Goal: Transaction & Acquisition: Purchase product/service

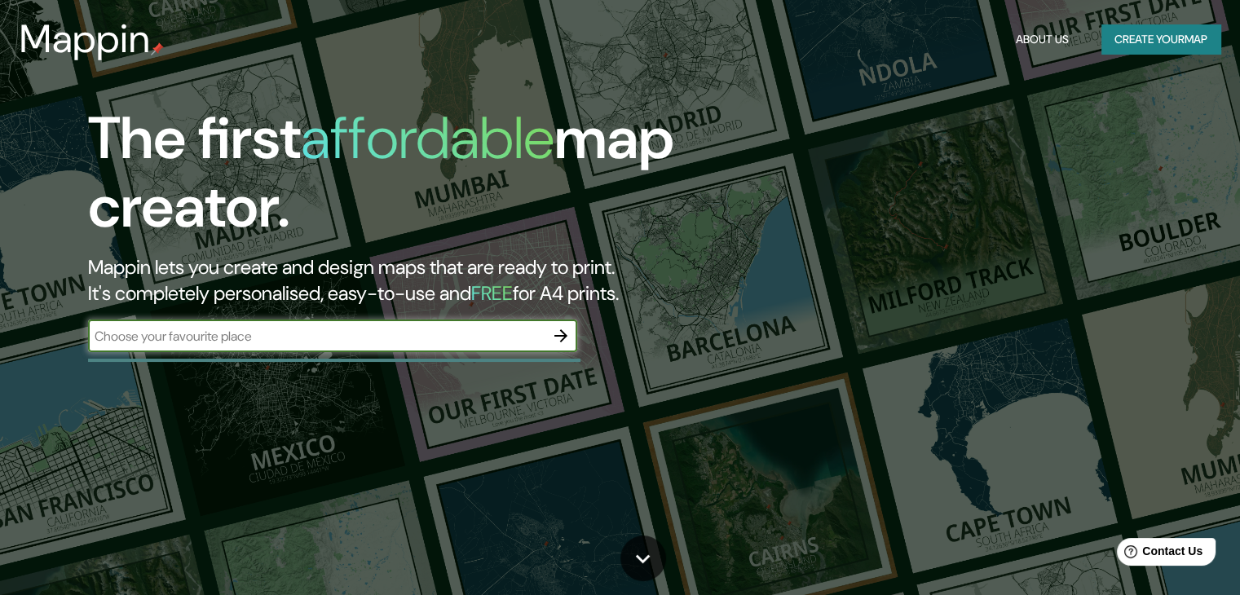
click at [309, 330] on input "text" at bounding box center [316, 336] width 456 height 19
type input "jordaan [GEOGRAPHIC_DATA]"
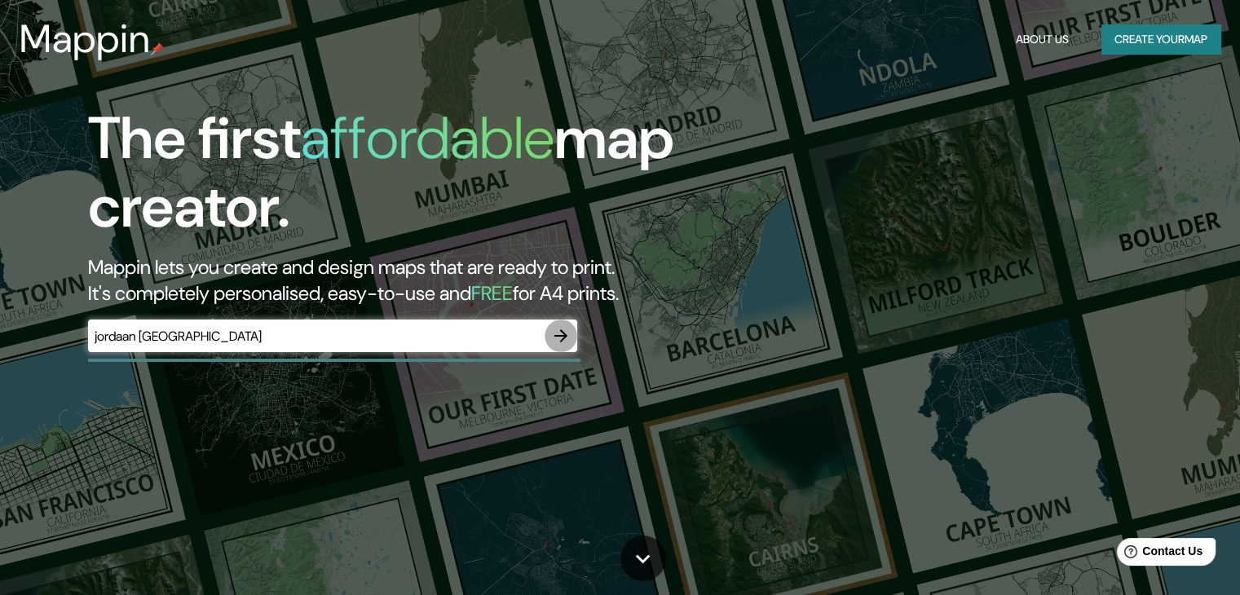
click at [561, 333] on icon "button" at bounding box center [561, 336] width 20 height 20
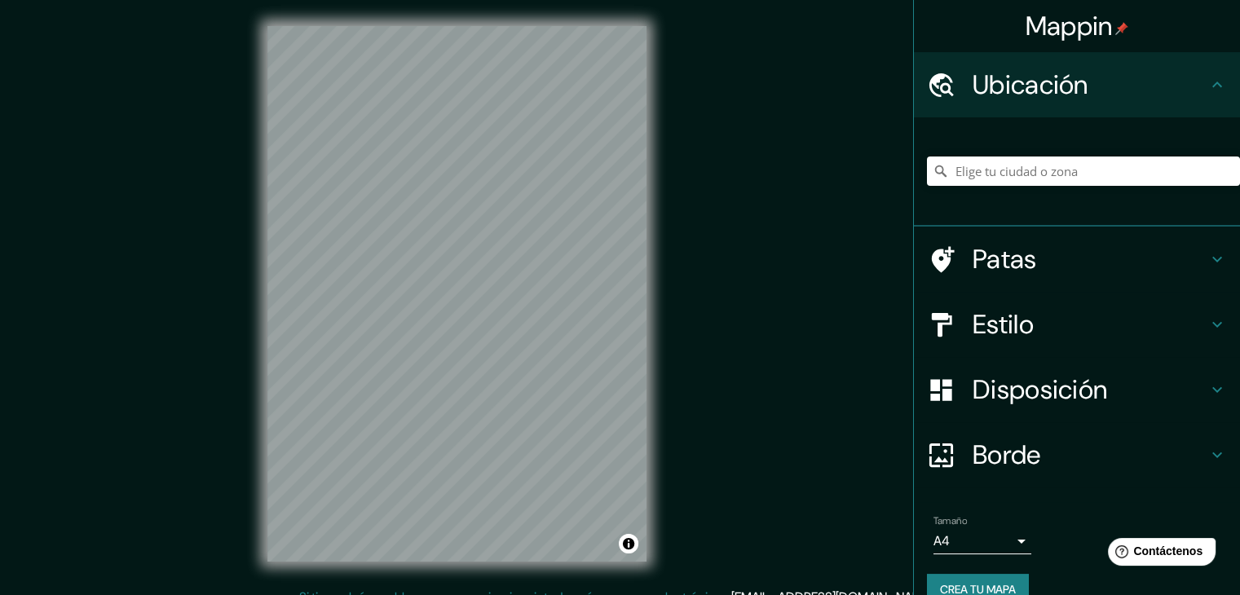
click at [803, 236] on div "Mappin Ubicación Patas Estilo Disposición [PERSON_NAME] un [PERSON_NAME]. Conse…" at bounding box center [620, 307] width 1240 height 614
click at [1008, 177] on input "Elige tu ciudad o zona" at bounding box center [1083, 170] width 313 height 29
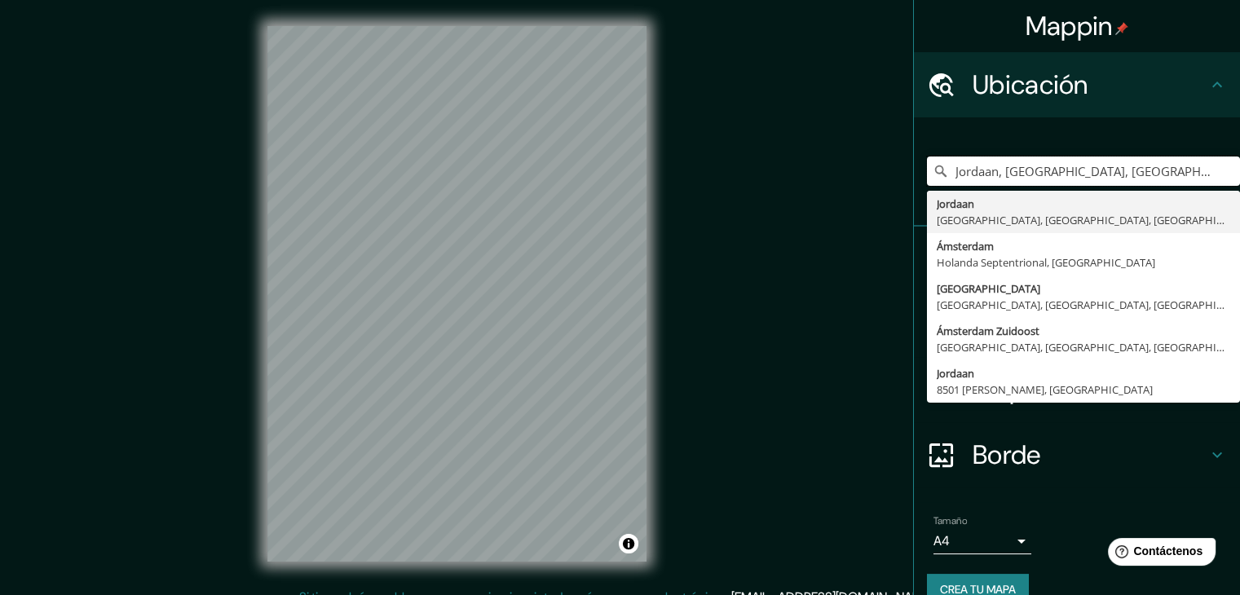
type input "Jordaan, [GEOGRAPHIC_DATA], [GEOGRAPHIC_DATA], [GEOGRAPHIC_DATA]"
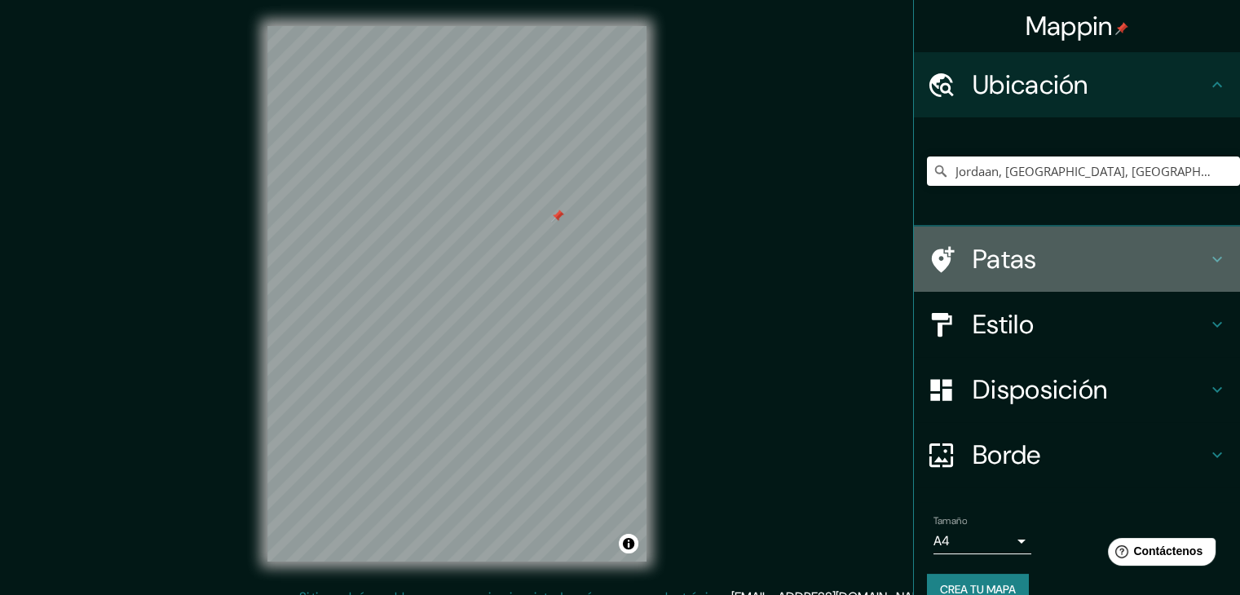
click at [999, 250] on font "Patas" at bounding box center [1004, 259] width 64 height 34
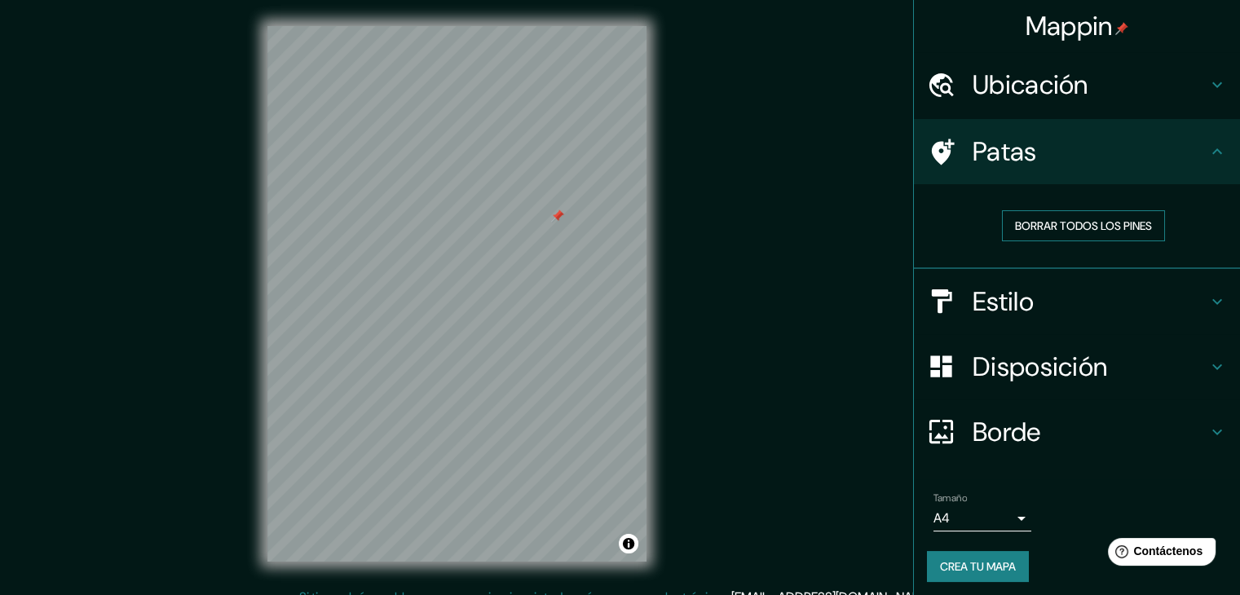
click at [1053, 210] on button "Borrar todos los pines" at bounding box center [1083, 225] width 163 height 31
click at [1054, 265] on div "Borrar todos los pines" at bounding box center [1077, 226] width 326 height 85
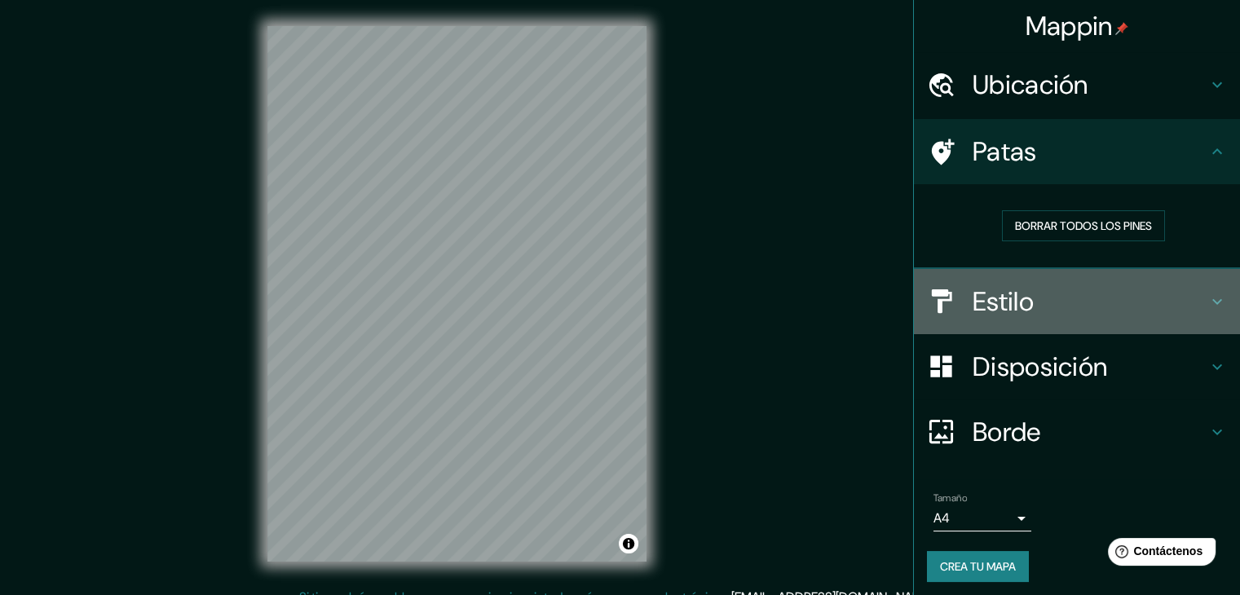
click at [1032, 297] on h4 "Estilo" at bounding box center [1089, 301] width 235 height 33
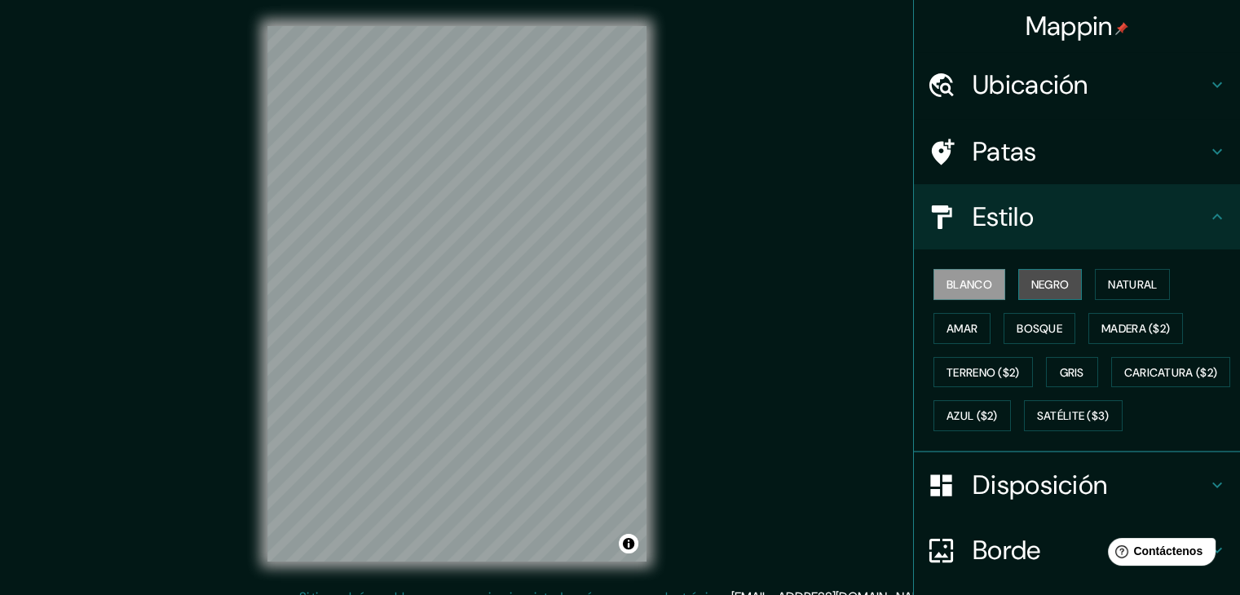
click at [1031, 289] on font "Negro" at bounding box center [1050, 284] width 38 height 15
click at [975, 287] on font "Blanco" at bounding box center [969, 284] width 46 height 15
click at [1128, 286] on font "Natural" at bounding box center [1132, 284] width 49 height 15
click at [946, 280] on font "Blanco" at bounding box center [969, 284] width 46 height 15
